Goal: Task Accomplishment & Management: Manage account settings

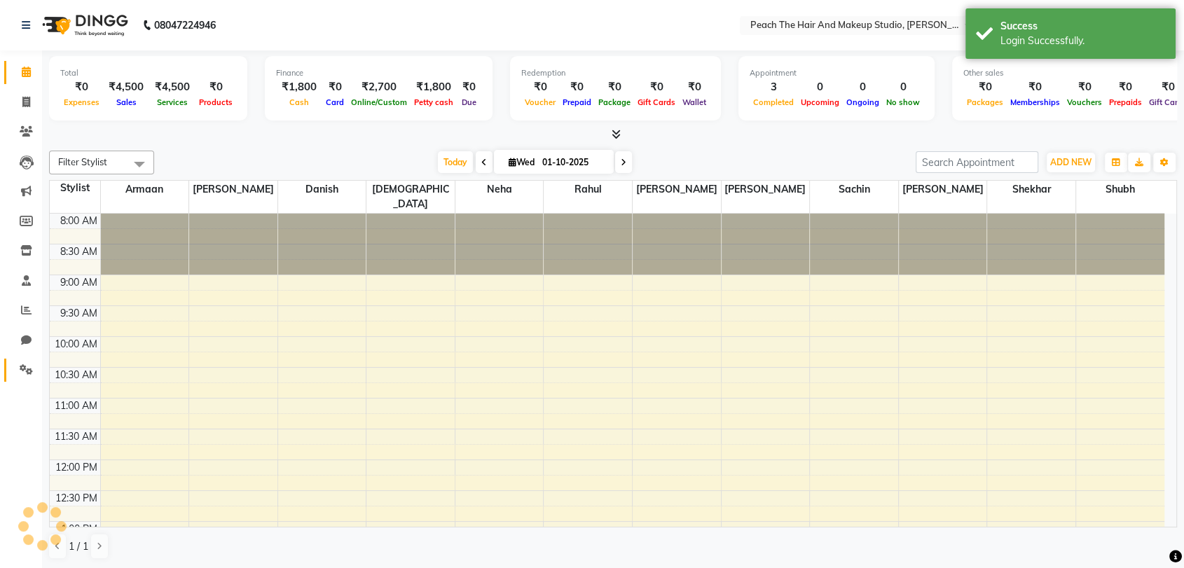
click at [23, 378] on link "Settings" at bounding box center [21, 370] width 34 height 23
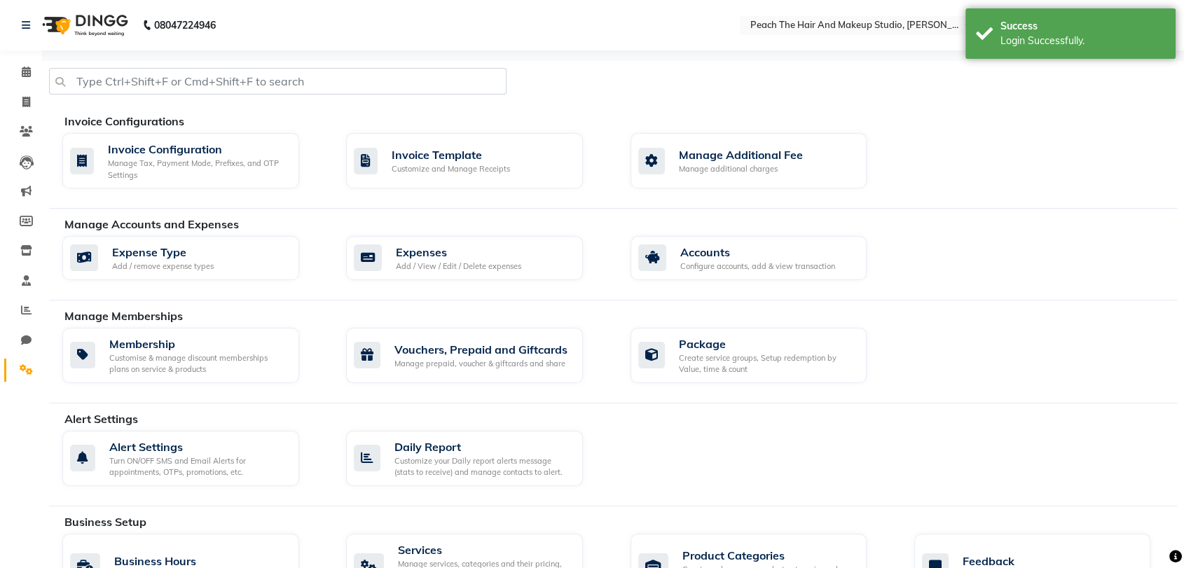
click at [191, 195] on div "Invoice Configurations Invoice Configuration Manage Tax, Payment Mode, Prefixes…" at bounding box center [613, 161] width 1128 height 96
click at [202, 181] on div "Invoice Configuration Manage Tax, Payment Mode, Prefixes, and OTP Settings" at bounding box center [180, 161] width 237 height 56
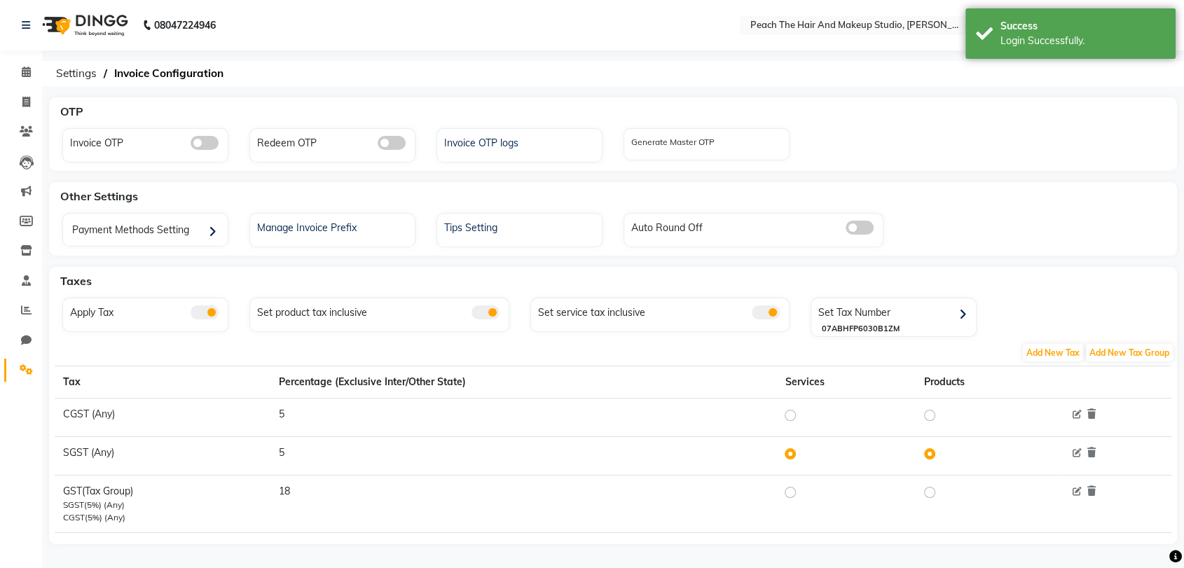
scroll to position [7, 0]
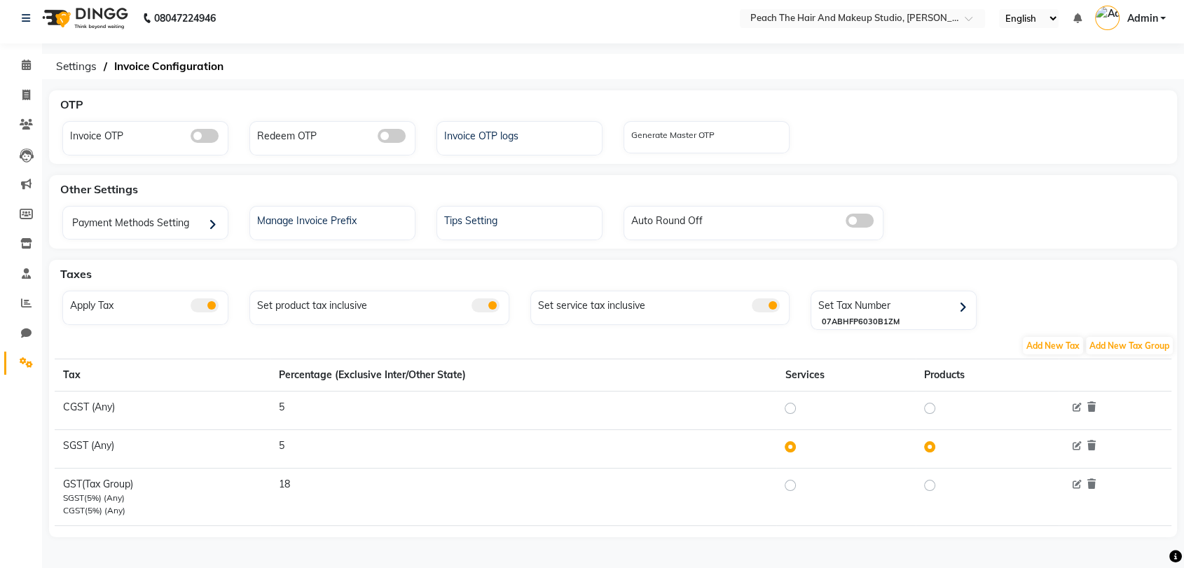
click at [762, 300] on span at bounding box center [766, 305] width 28 height 14
click at [752, 307] on input "checkbox" at bounding box center [752, 307] width 0 height 0
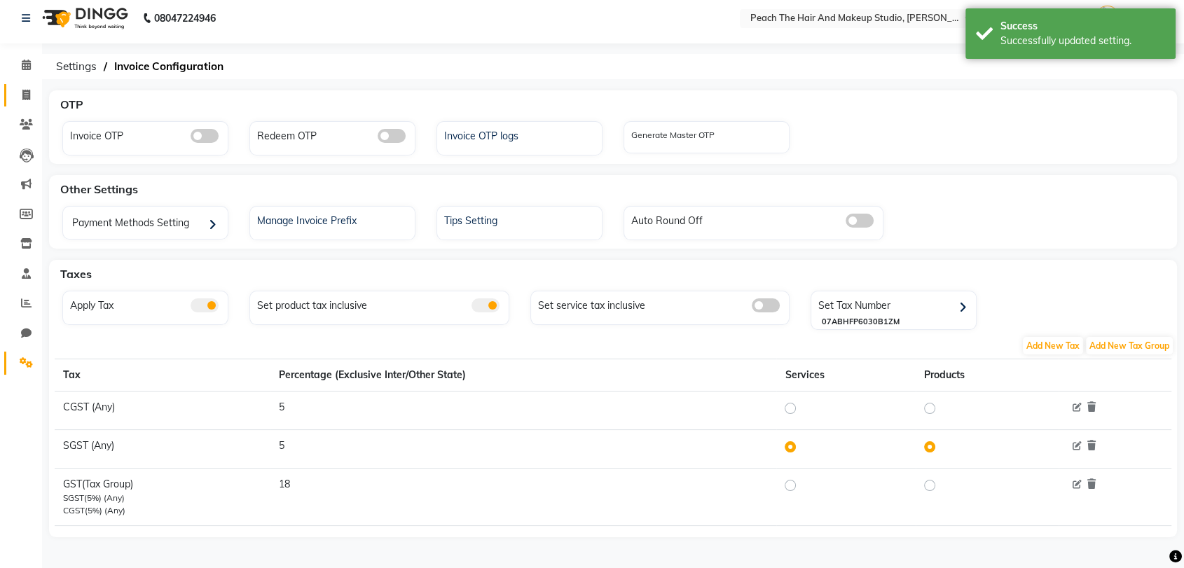
click at [30, 102] on span at bounding box center [26, 96] width 25 height 16
select select "9105"
select select "service"
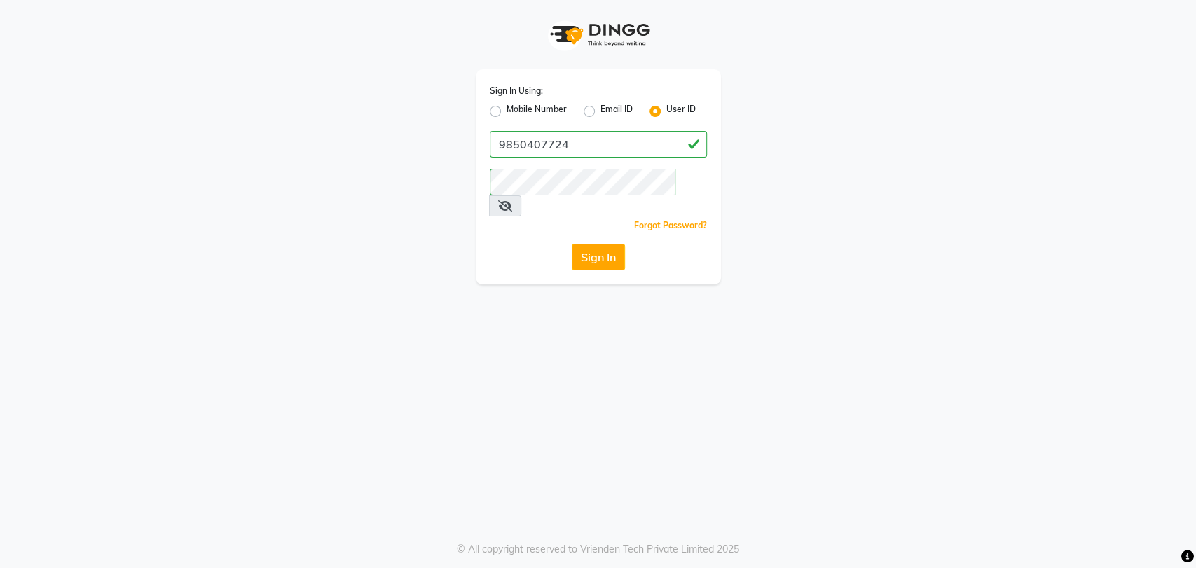
click at [506, 113] on label "Mobile Number" at bounding box center [536, 111] width 60 height 17
click at [506, 112] on input "Mobile Number" at bounding box center [510, 107] width 9 height 9
radio input "true"
radio input "false"
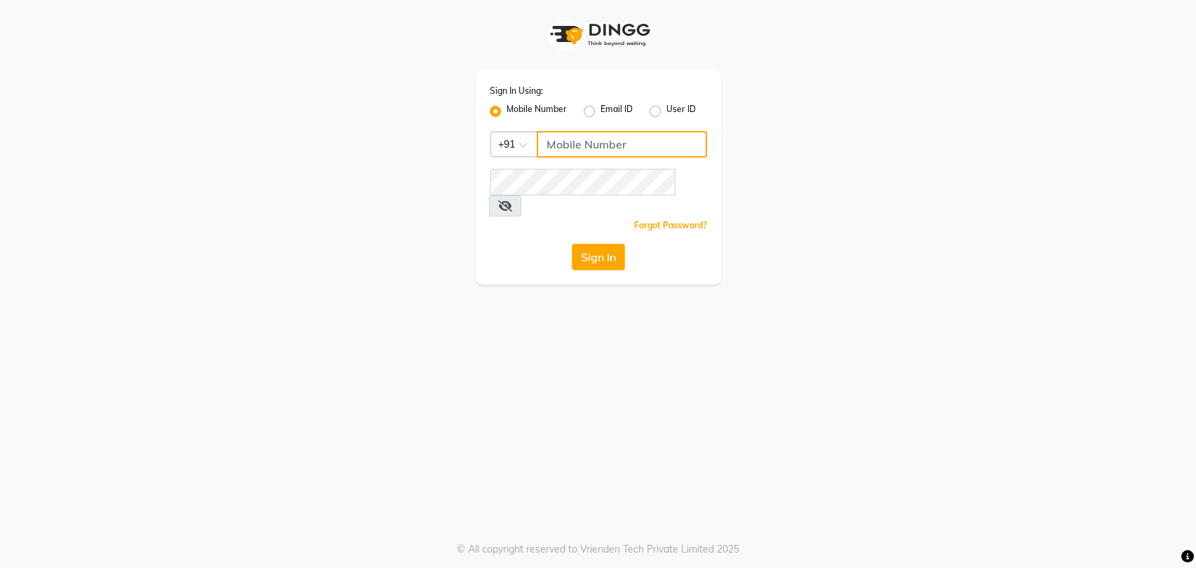
click at [579, 141] on input "Username" at bounding box center [622, 144] width 170 height 27
type input "9850407724"
click at [609, 244] on button "Sign In" at bounding box center [598, 257] width 53 height 27
